Goal: Information Seeking & Learning: Compare options

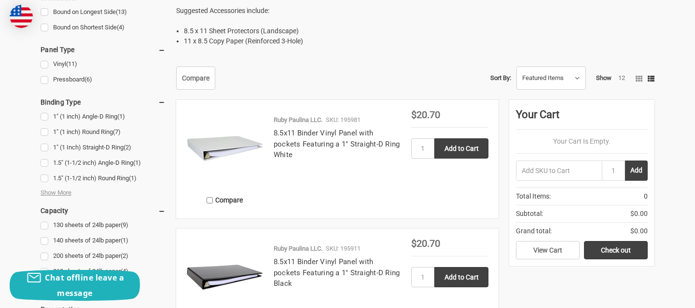
scroll to position [440, 0]
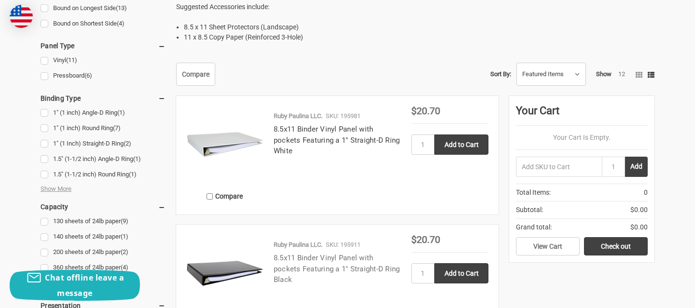
click at [319, 260] on link "8.5x11 Binder Vinyl Panel with pockets Featuring a 1" Straight-D Ring Black" at bounding box center [337, 269] width 126 height 30
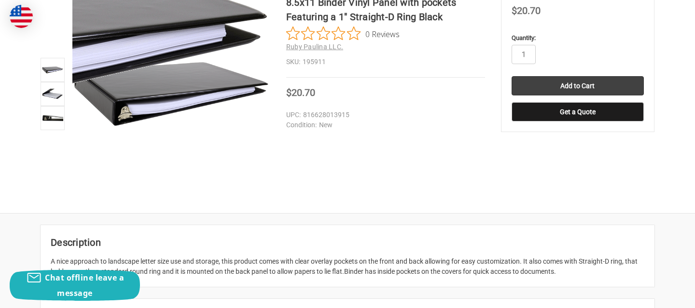
scroll to position [177, 0]
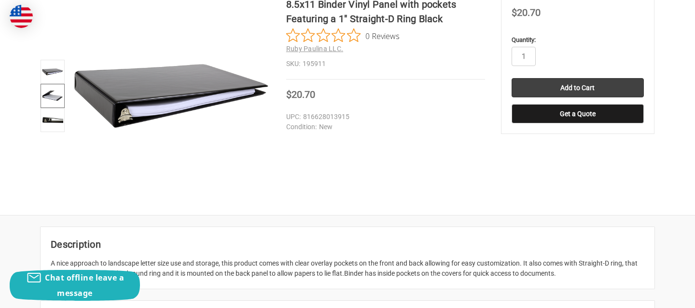
click at [49, 104] on img at bounding box center [52, 95] width 21 height 21
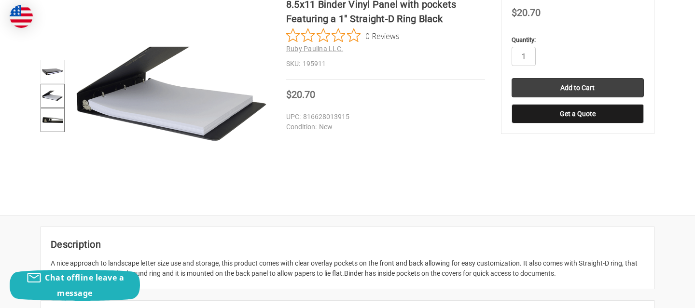
click at [52, 128] on img at bounding box center [52, 120] width 21 height 21
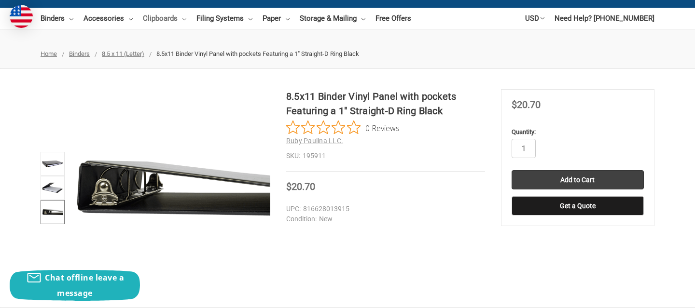
scroll to position [87, 0]
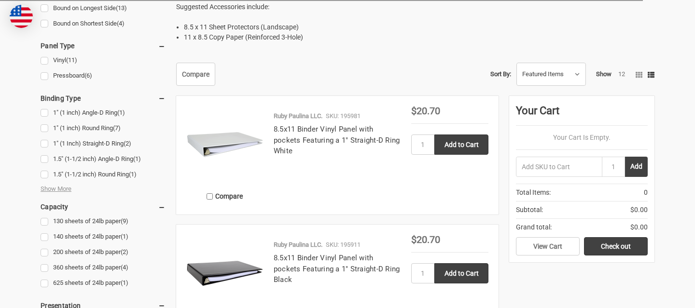
scroll to position [440, 0]
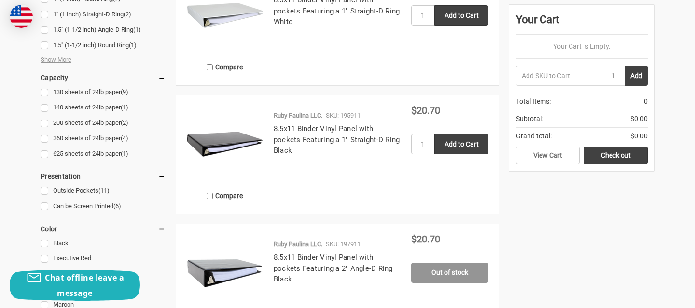
click at [357, 212] on article "Compare Ruby Paulina LLC. SKU: 195911 8.5x11 Binder Vinyl Panel with pockets Fe…" at bounding box center [337, 155] width 322 height 119
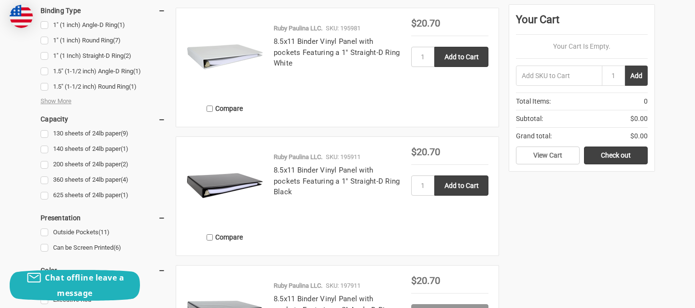
scroll to position [570, 0]
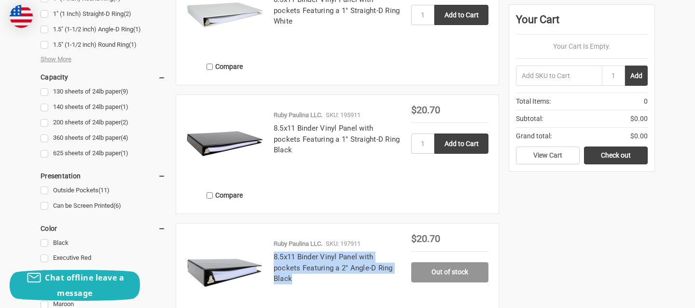
drag, startPoint x: 269, startPoint y: 257, endPoint x: 310, endPoint y: 297, distance: 57.7
click at [310, 297] on div "Ruby Paulina LLC. SKU: 197911 8.5x11 Binder Vinyl Panel with pockets Featuring …" at bounding box center [337, 285] width 148 height 93
copy link "8.5x11 Binder Vinyl Panel with pockets Featuring a 2" Angle-D Ring Black"
